Goal: Task Accomplishment & Management: Use online tool/utility

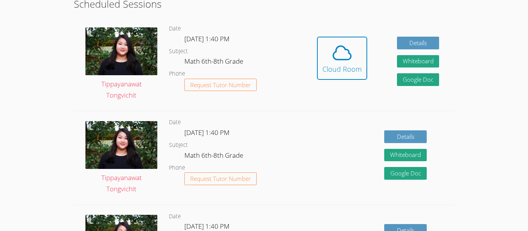
scroll to position [207, 0]
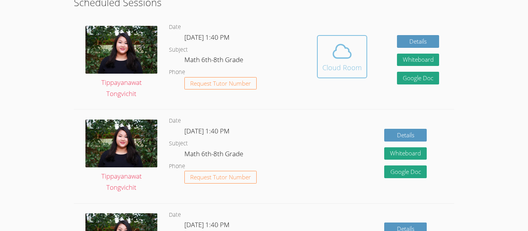
click at [336, 62] on icon at bounding box center [342, 52] width 22 height 22
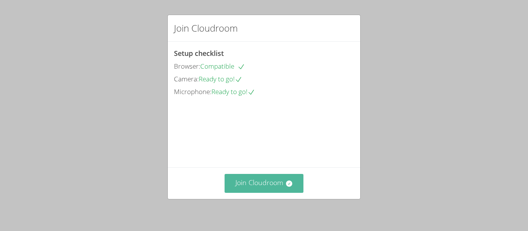
click at [244, 178] on button "Join Cloudroom" at bounding box center [263, 183] width 79 height 19
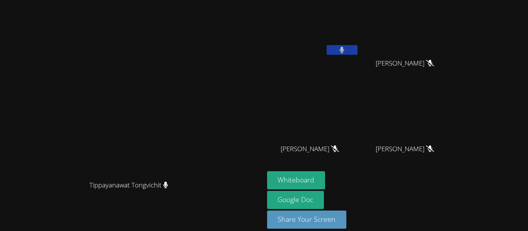
click at [357, 49] on button at bounding box center [341, 50] width 31 height 10
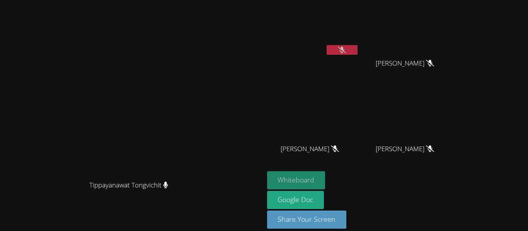
click at [325, 176] on button "Whiteboard" at bounding box center [296, 180] width 58 height 18
click at [357, 53] on button at bounding box center [341, 50] width 31 height 10
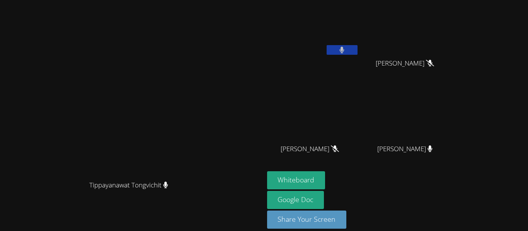
click at [357, 48] on button at bounding box center [341, 50] width 31 height 10
click at [357, 55] on div at bounding box center [341, 51] width 31 height 12
click at [357, 54] on button at bounding box center [341, 50] width 31 height 10
click at [344, 48] on icon at bounding box center [341, 50] width 5 height 7
